Goal: Check status: Check status

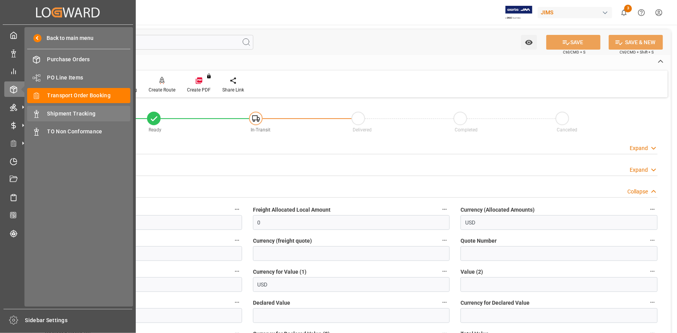
scroll to position [388, 0]
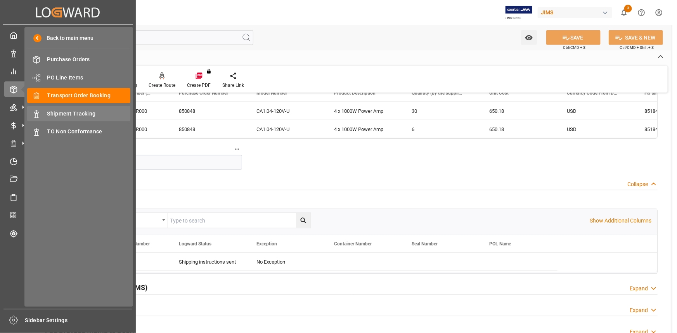
click at [72, 112] on span "Shipment Tracking" at bounding box center [88, 114] width 83 height 8
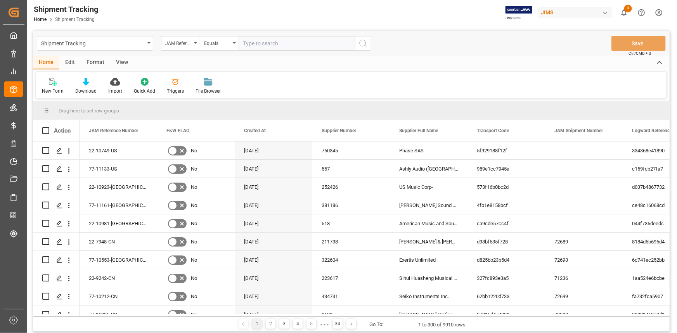
click at [261, 42] on input "text" at bounding box center [296, 43] width 116 height 15
paste input "22-10968-TW"
type input "22-10968-TW"
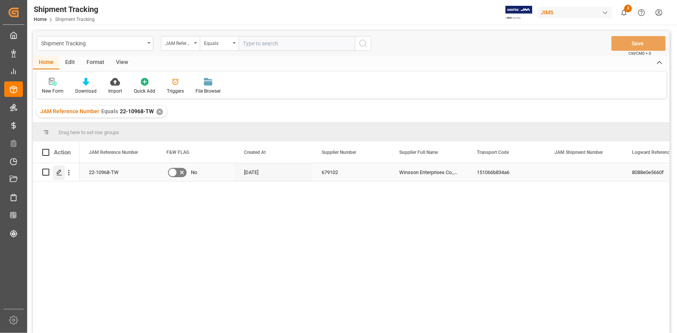
click at [58, 173] on polygon "Press SPACE to select this row." at bounding box center [59, 172] width 4 height 4
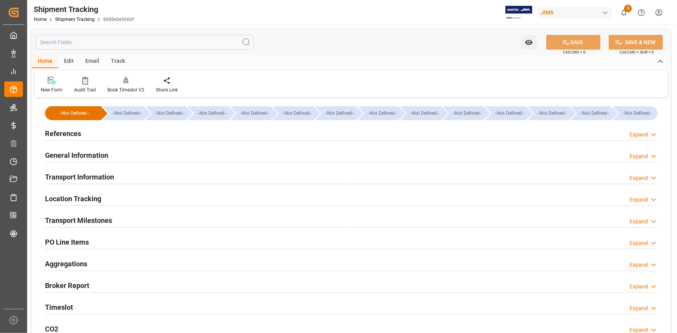
click at [133, 135] on div "References Expand" at bounding box center [351, 133] width 612 height 15
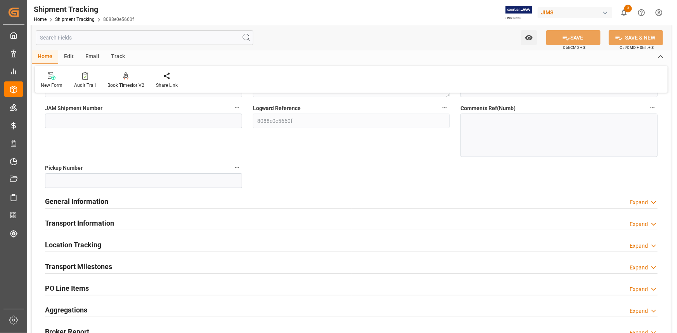
scroll to position [141, 0]
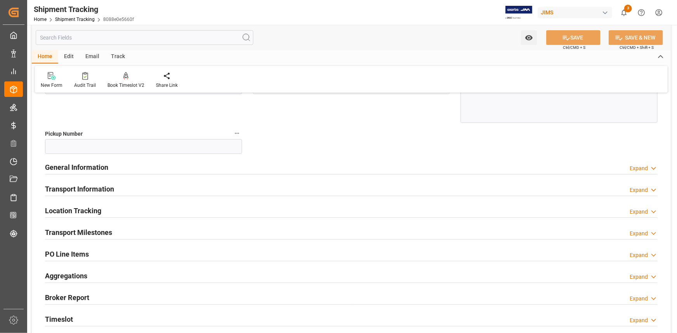
click at [135, 231] on div "Transport Milestones Expand" at bounding box center [351, 231] width 612 height 15
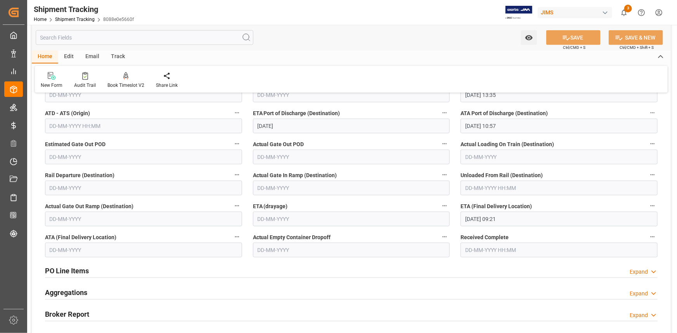
scroll to position [352, 0]
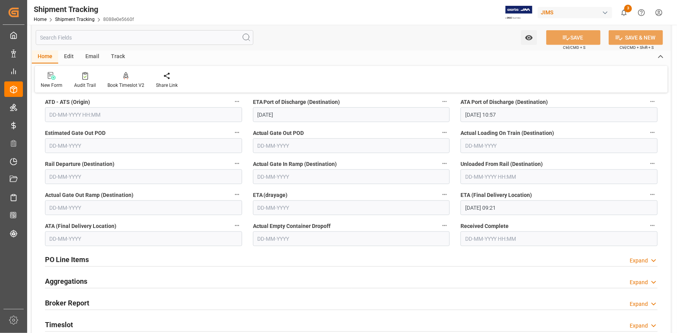
click at [139, 259] on div "PO Line Items Expand" at bounding box center [351, 259] width 612 height 15
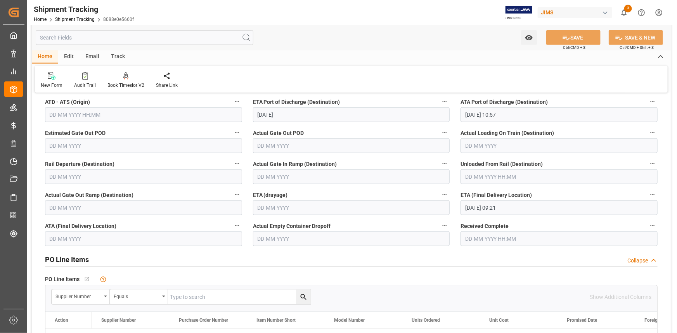
click at [148, 261] on div "PO Line Items Collapse" at bounding box center [351, 259] width 612 height 15
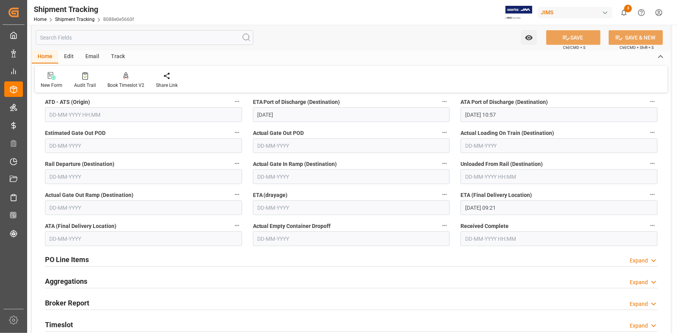
scroll to position [423, 0]
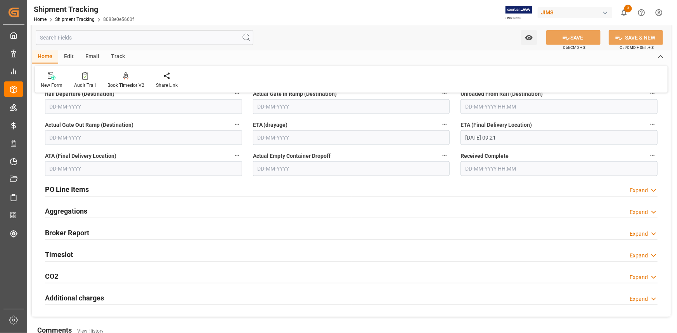
click at [126, 231] on div "Broker Report Expand" at bounding box center [351, 232] width 612 height 15
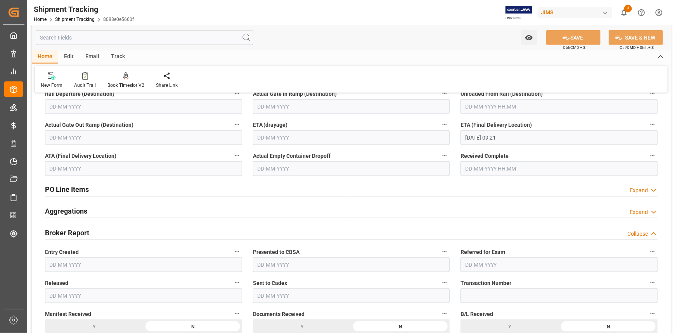
click at [136, 232] on div "Broker Report Collapse" at bounding box center [351, 232] width 612 height 15
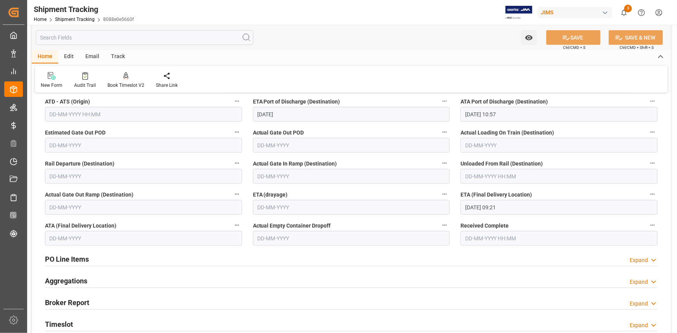
scroll to position [352, 0]
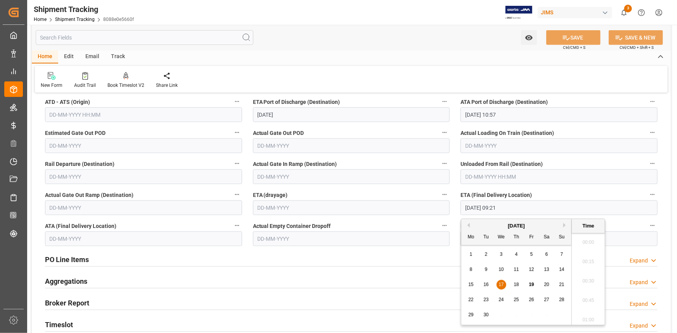
click at [478, 206] on input "[DATE] 09:21" at bounding box center [558, 207] width 197 height 15
click at [530, 283] on span "19" at bounding box center [530, 284] width 5 height 5
type input "[DATE] 09:21"
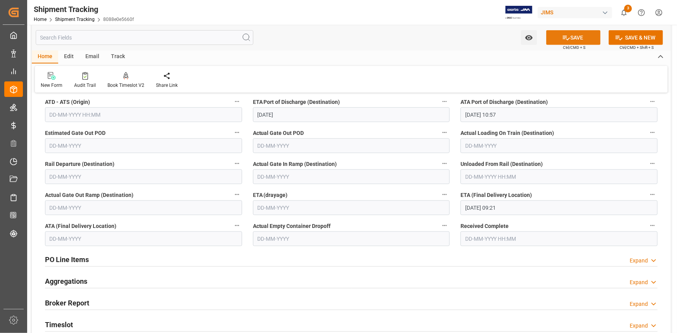
click at [573, 39] on button "SAVE" at bounding box center [573, 37] width 54 height 15
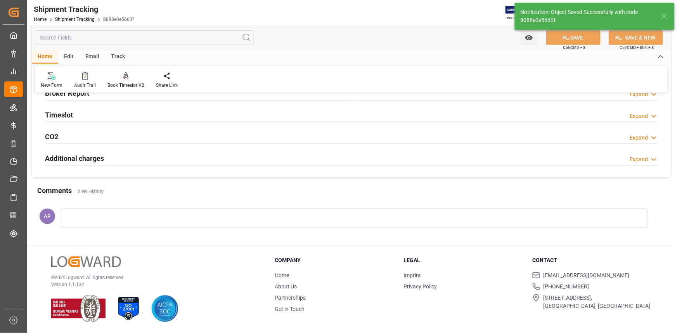
scroll to position [192, 0]
